Goal: Navigation & Orientation: Go to known website

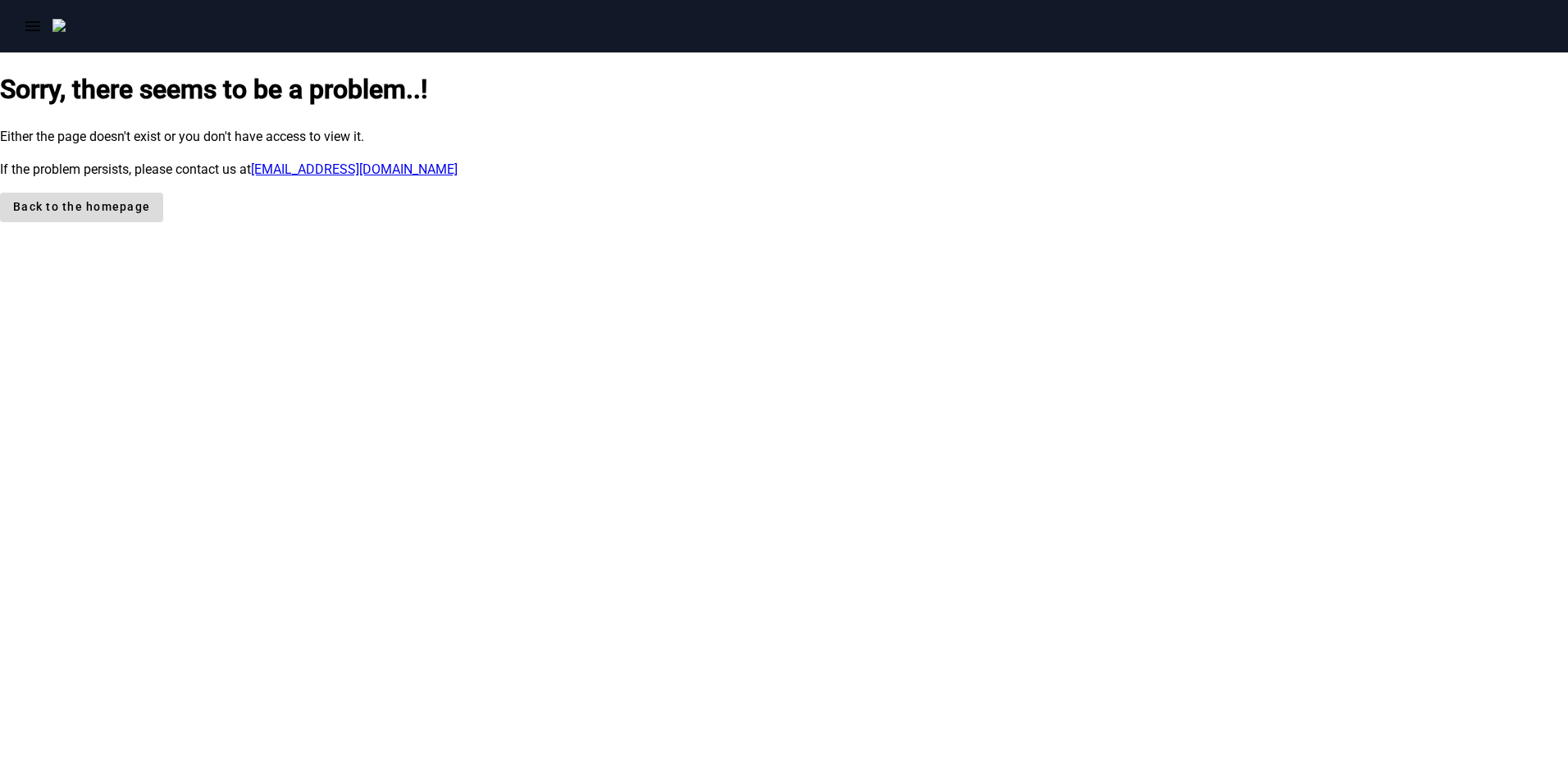
click at [150, 216] on span "Back to the homepage" at bounding box center [81, 206] width 137 height 17
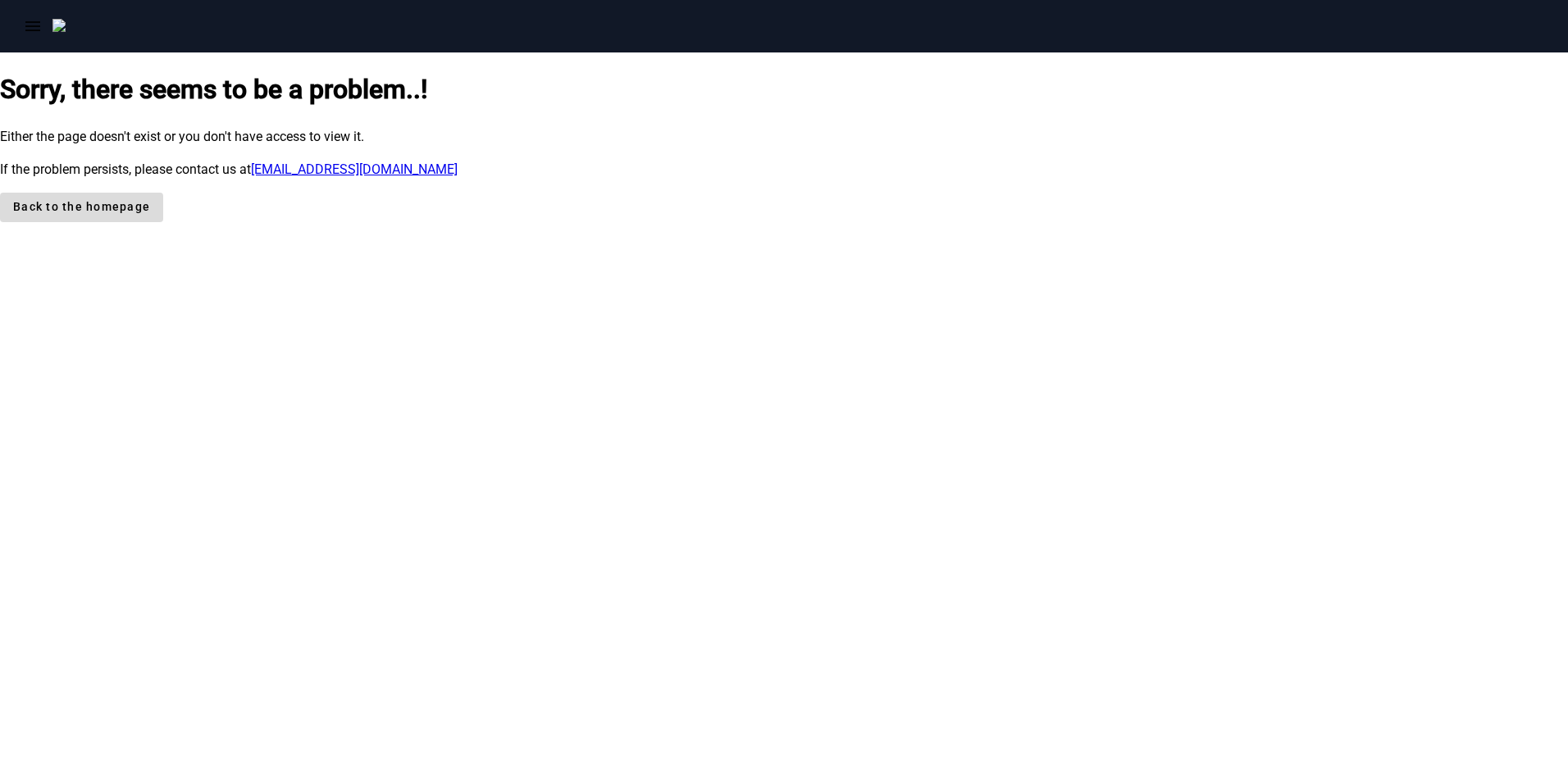
click at [150, 216] on span "Back to the homepage" at bounding box center [81, 206] width 137 height 17
click at [458, 178] on link "[EMAIL_ADDRESS][DOMAIN_NAME]" at bounding box center [354, 170] width 207 height 16
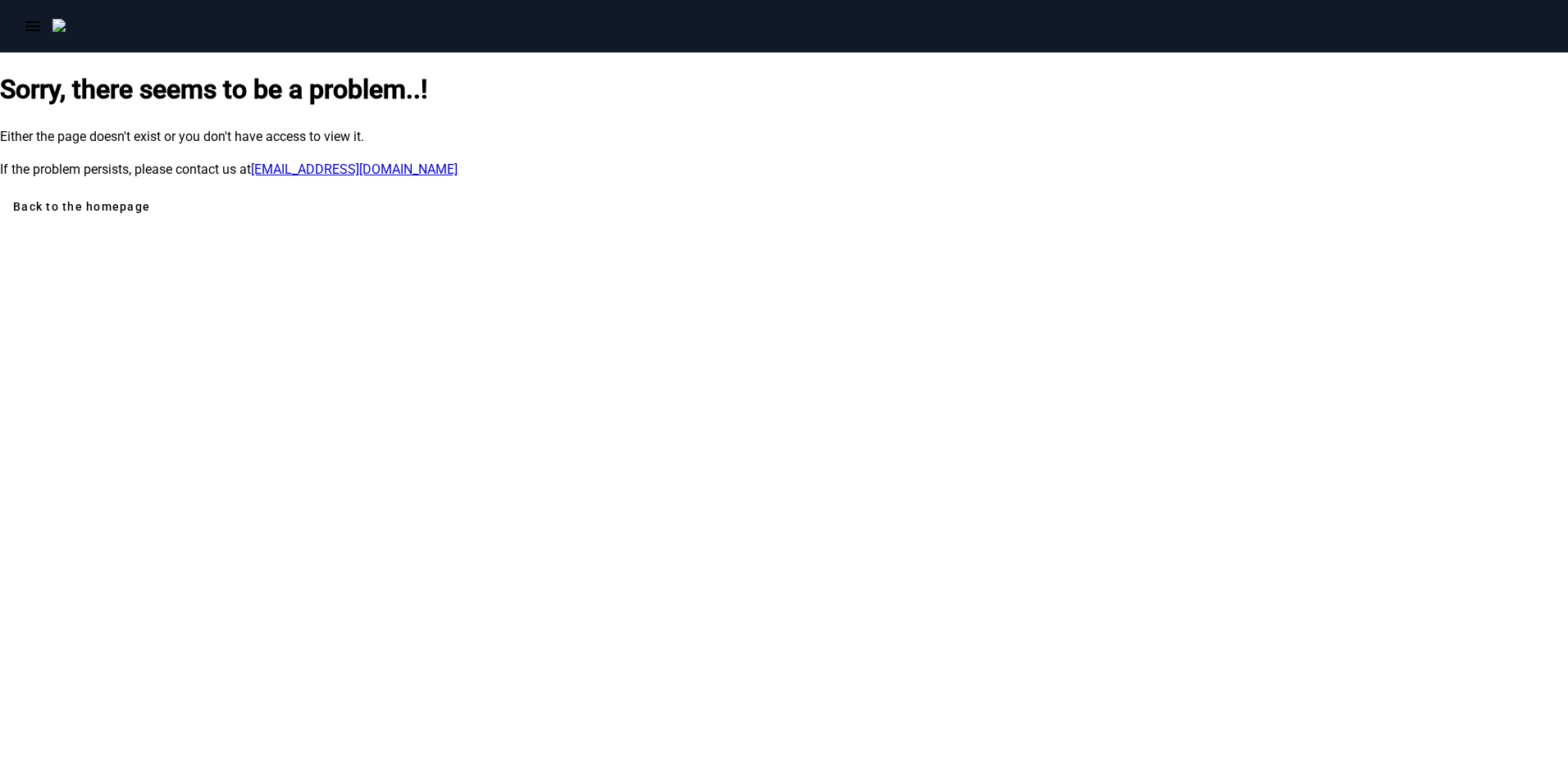
click at [972, 221] on div "Sorry, there seems to be a problem..! Either the page doesn't exist or you don'…" at bounding box center [784, 146] width 1568 height 152
click at [163, 227] on span at bounding box center [81, 207] width 163 height 39
click at [150, 216] on span "Back to the homepage" at bounding box center [81, 206] width 137 height 17
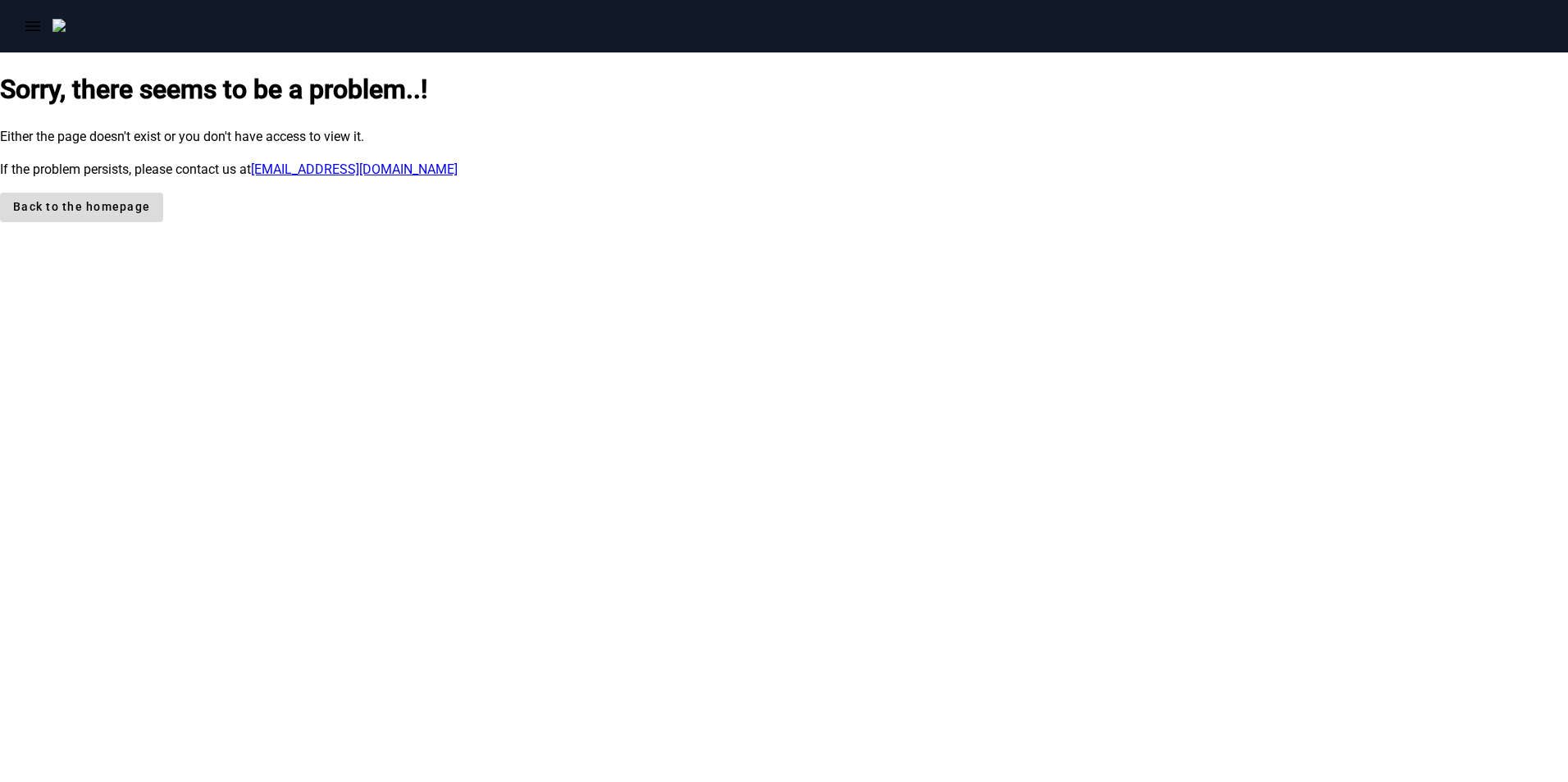
click at [150, 216] on span "Back to the homepage" at bounding box center [81, 206] width 137 height 17
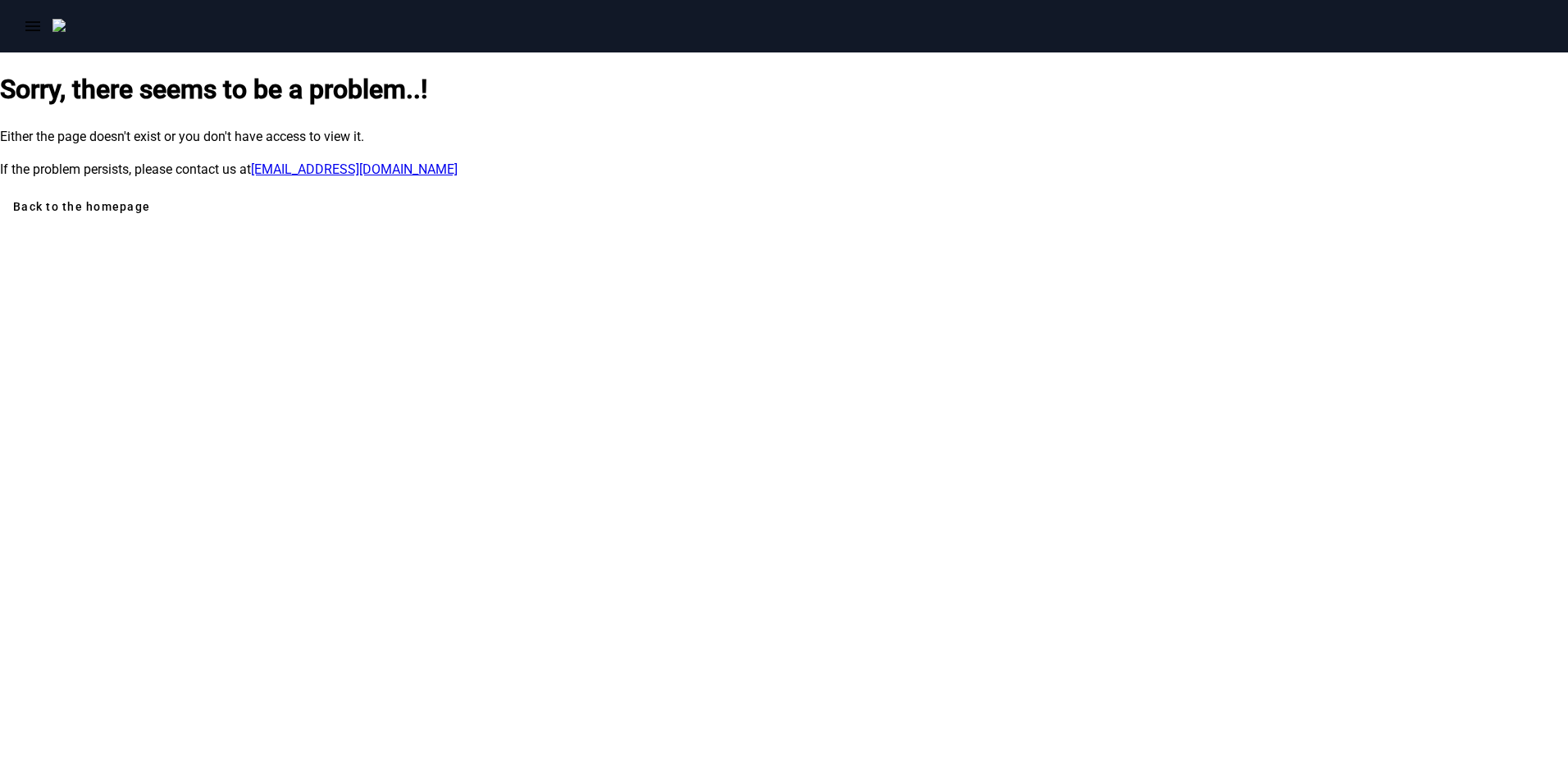
drag, startPoint x: 757, startPoint y: 462, endPoint x: 684, endPoint y: 79, distance: 389.9
click at [684, 79] on div "Sorry, there seems to be a problem..! Either the page doesn't exist or you don'…" at bounding box center [784, 146] width 1568 height 152
